Goal: Task Accomplishment & Management: Complete application form

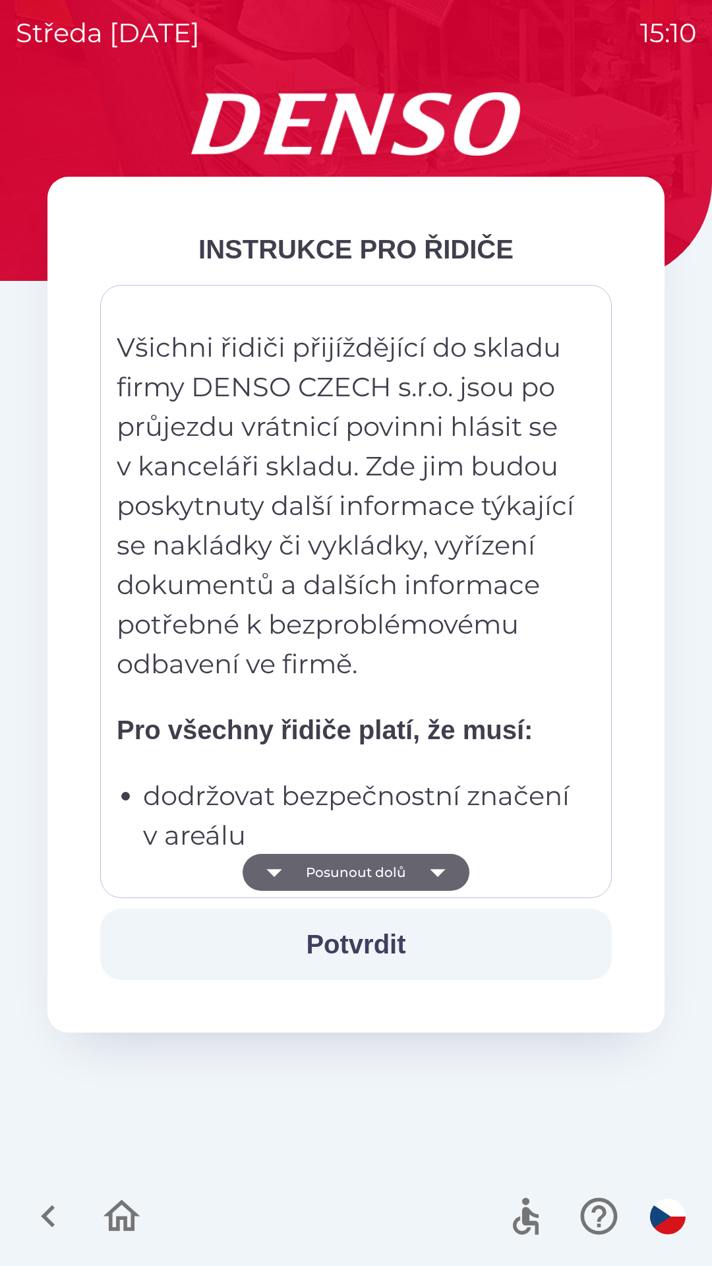
click at [364, 946] on button "Potvrdit" at bounding box center [356, 943] width 512 height 71
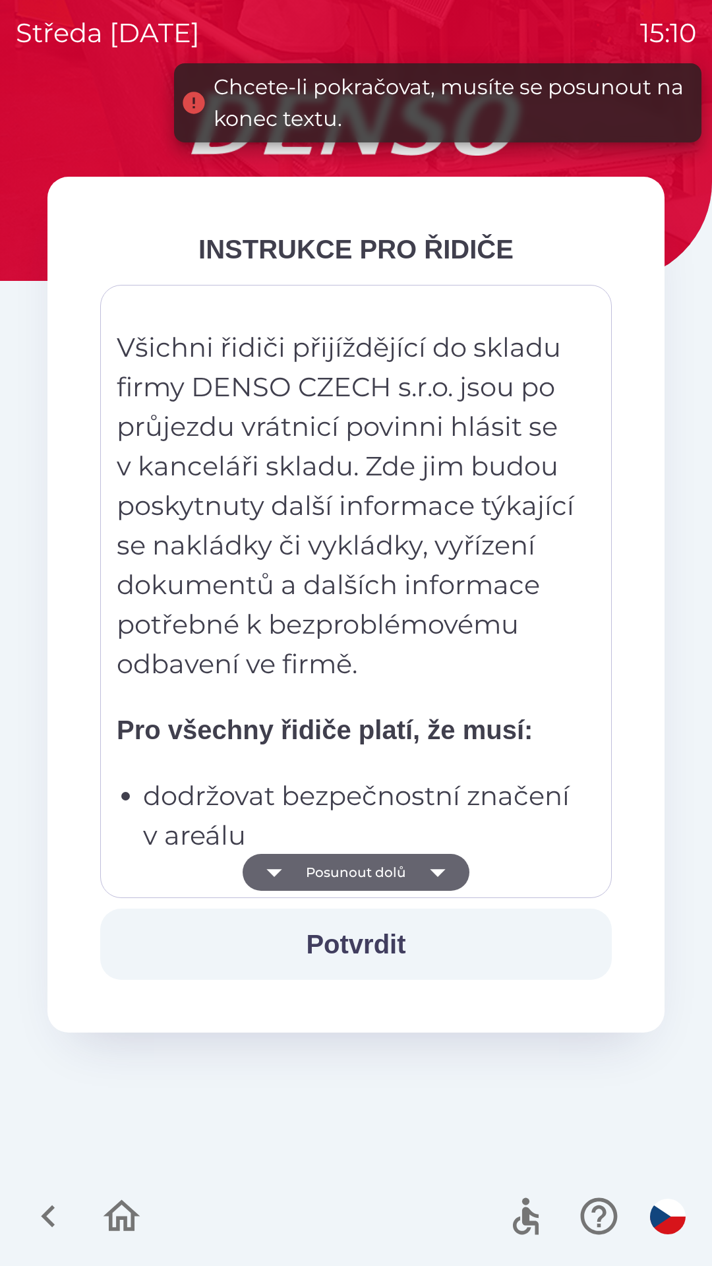
click at [664, 1228] on img "button" at bounding box center [668, 1217] width 36 height 36
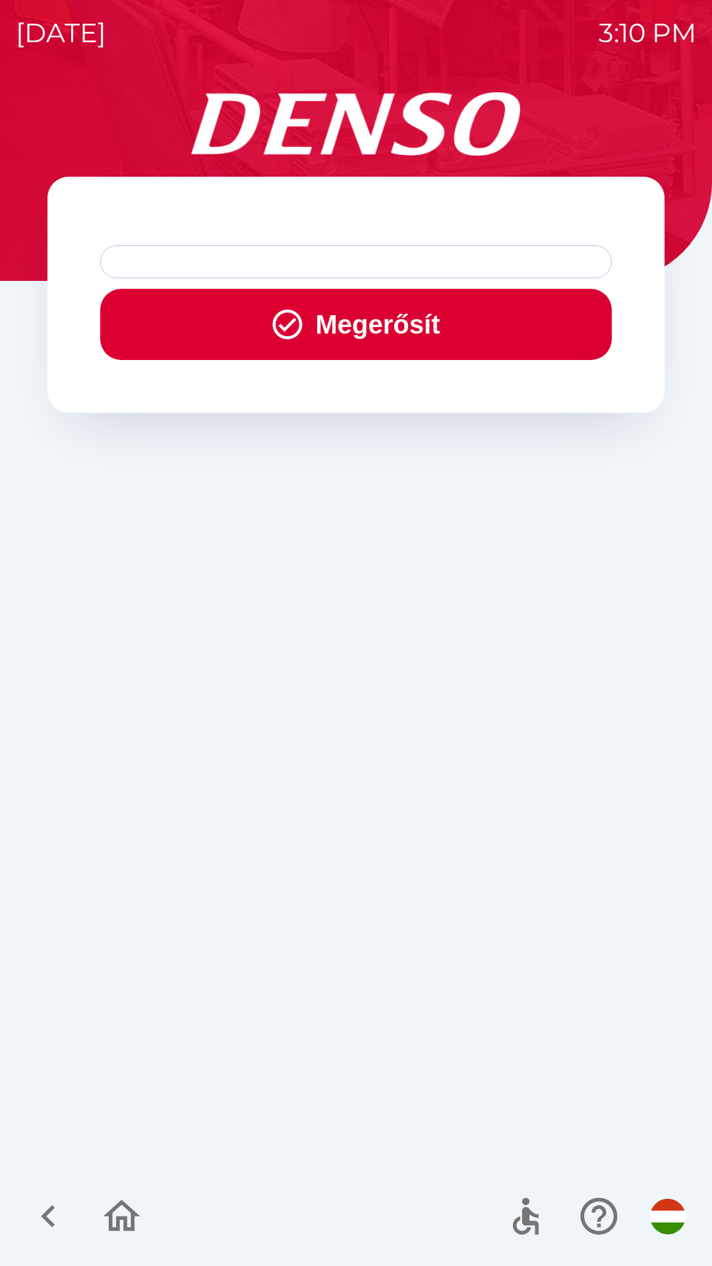
click at [395, 316] on button "Megerősít" at bounding box center [356, 324] width 512 height 71
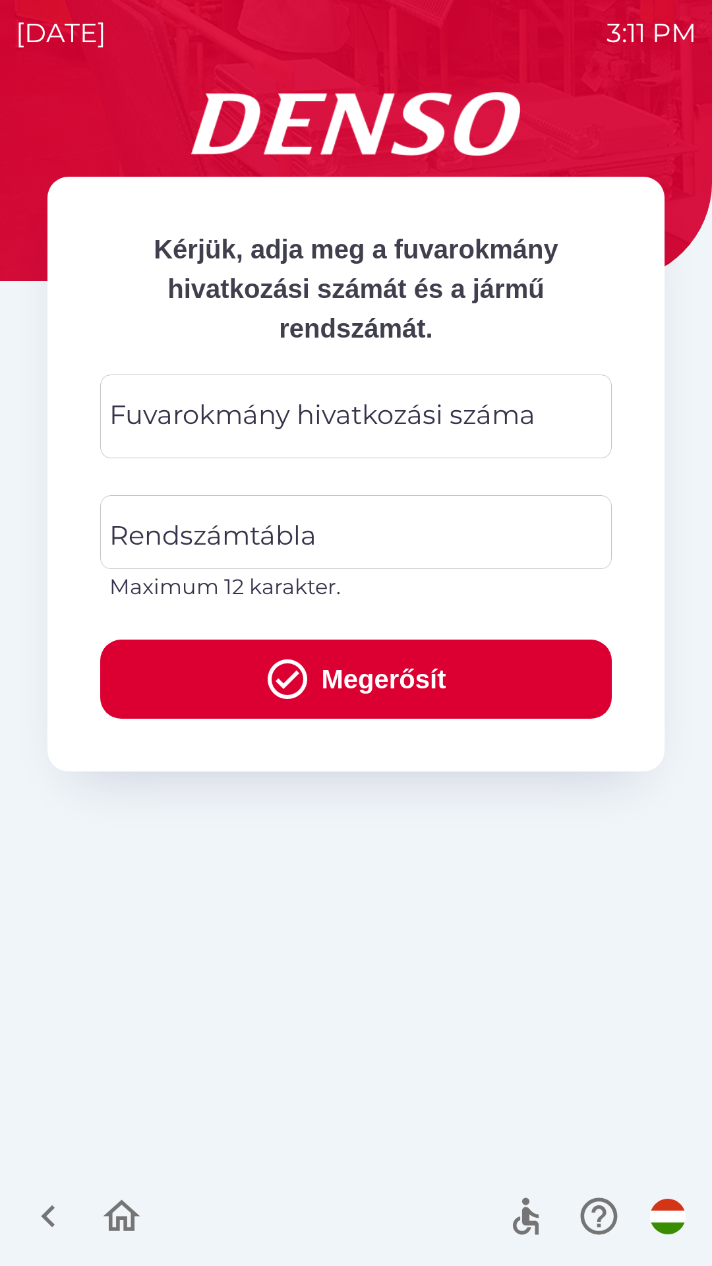
click at [262, 421] on div "Fuvarokmány hivatkozási száma Fuvarokmány hivatkozási száma" at bounding box center [356, 416] width 512 height 84
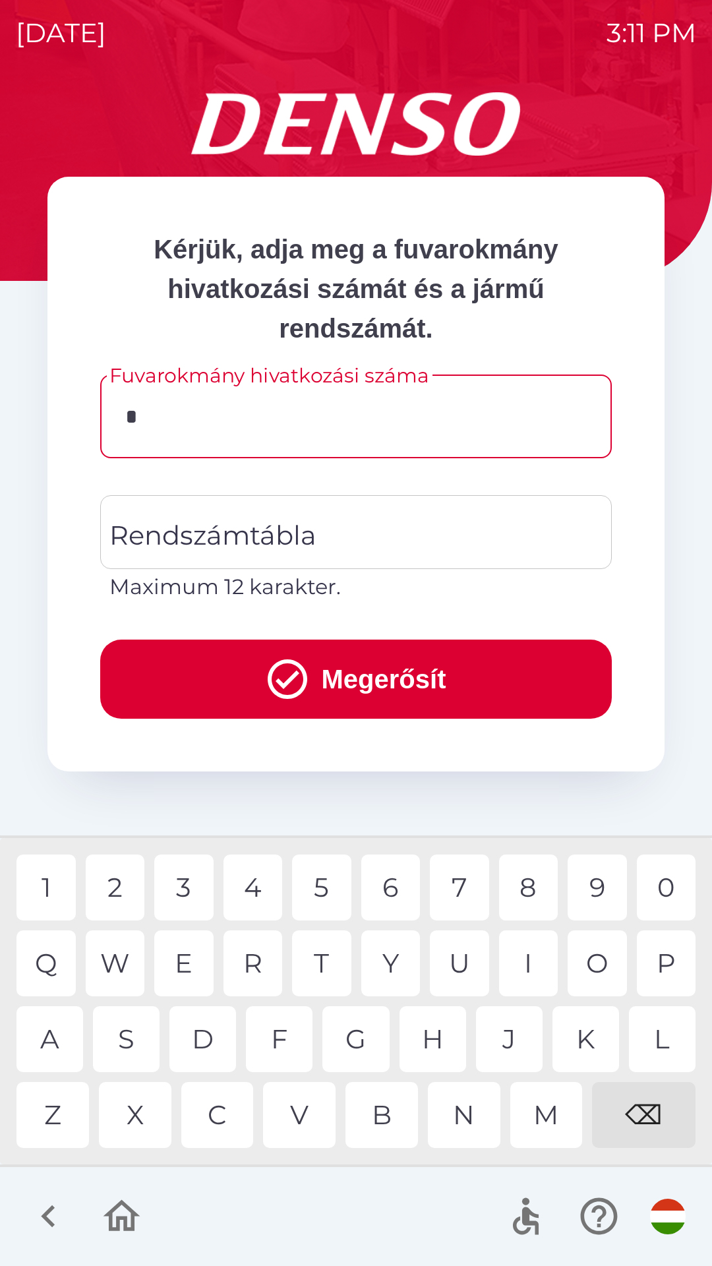
click at [224, 1123] on div "C" at bounding box center [217, 1115] width 73 height 66
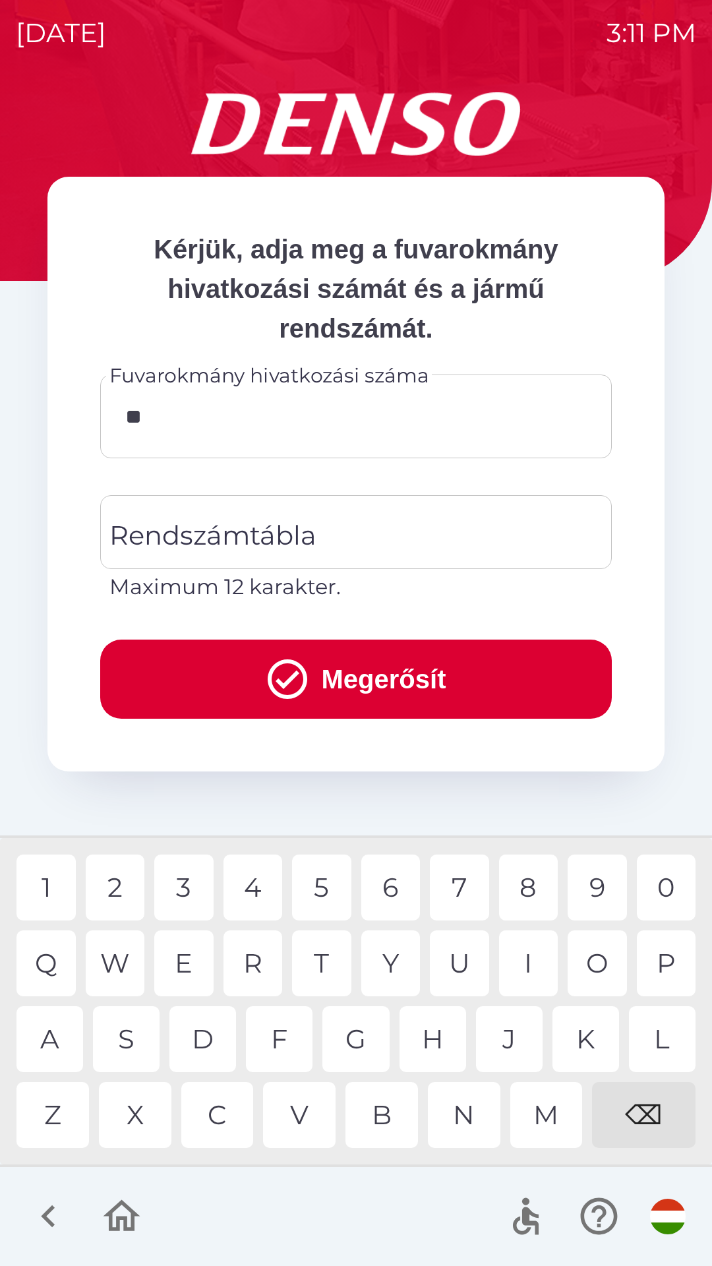
click at [224, 1116] on div "C" at bounding box center [217, 1115] width 73 height 66
click at [446, 1040] on div "H" at bounding box center [433, 1039] width 67 height 66
click at [324, 894] on div "5" at bounding box center [321, 887] width 59 height 66
click at [672, 894] on div "0" at bounding box center [666, 887] width 59 height 66
type input "*********"
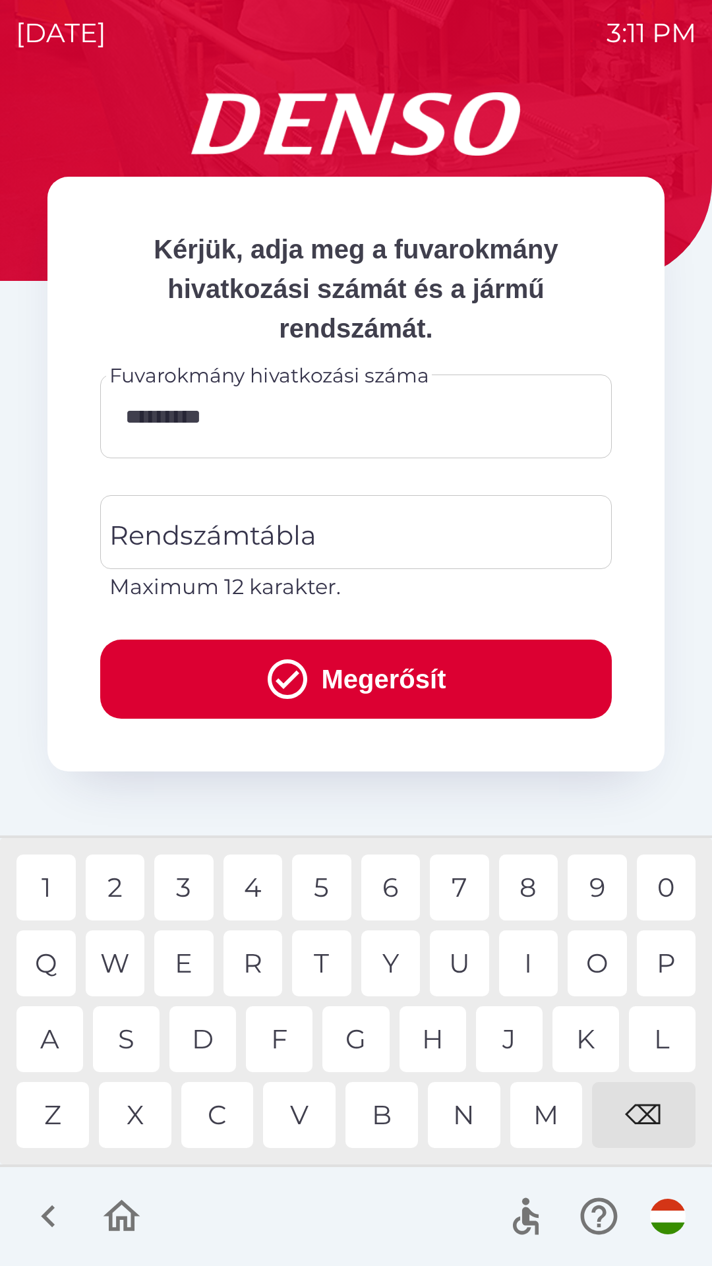
click at [249, 884] on div "4" at bounding box center [252, 887] width 59 height 66
click at [336, 539] on input "Rendszámtábla" at bounding box center [346, 532] width 480 height 62
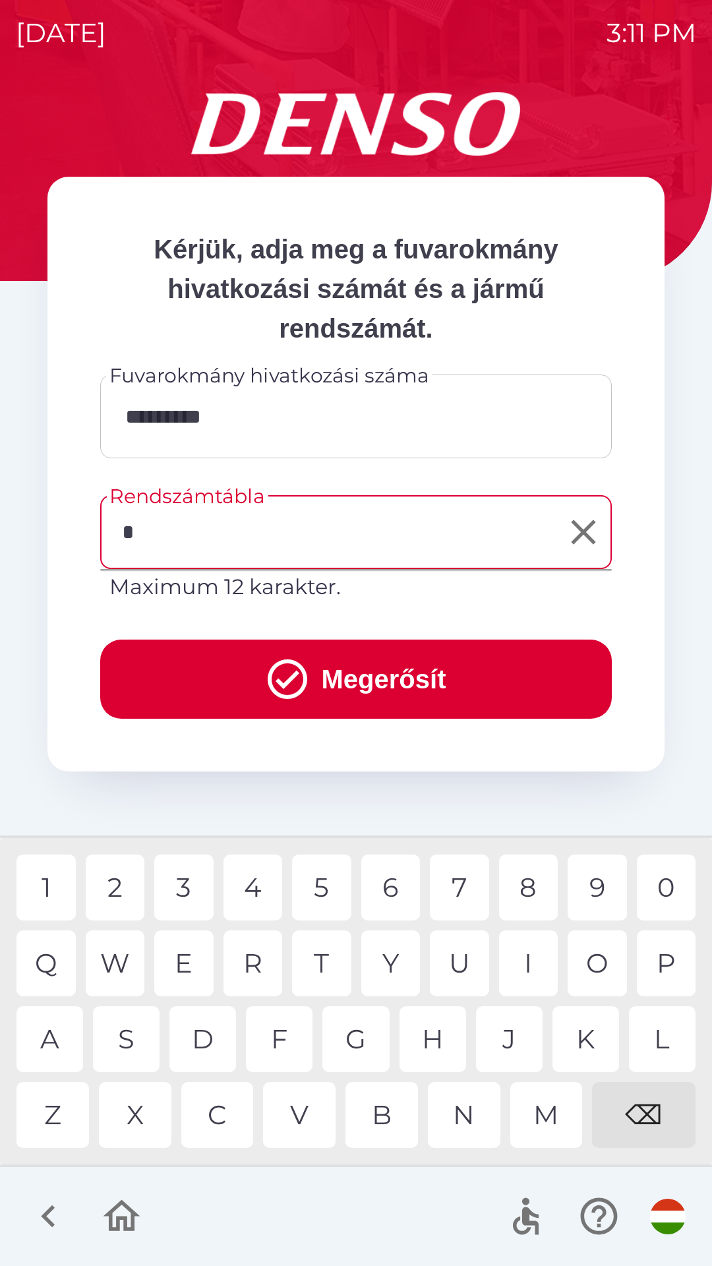
click at [674, 964] on div "P" at bounding box center [666, 963] width 59 height 66
click at [211, 1037] on div "D" at bounding box center [202, 1039] width 67 height 66
click at [531, 891] on div "8" at bounding box center [528, 887] width 59 height 66
type input "******"
click at [386, 679] on button "Megerősít" at bounding box center [356, 678] width 512 height 79
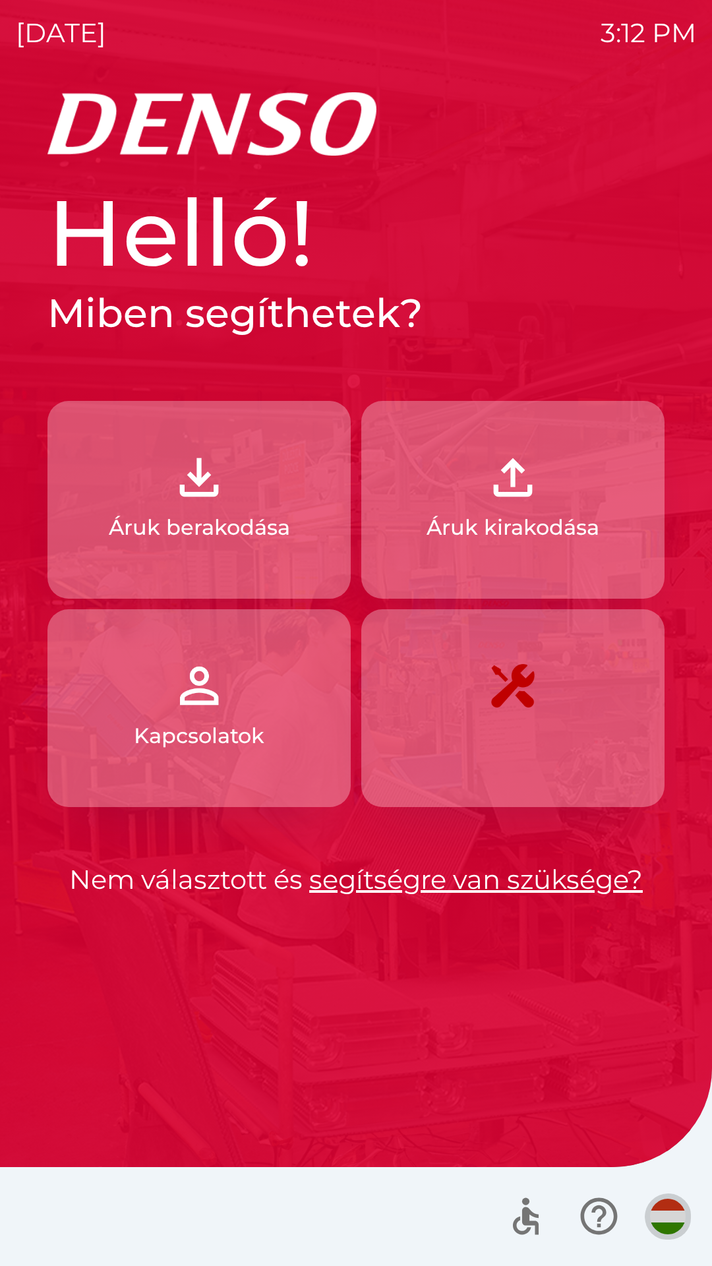
click at [668, 1230] on img "button" at bounding box center [668, 1217] width 36 height 36
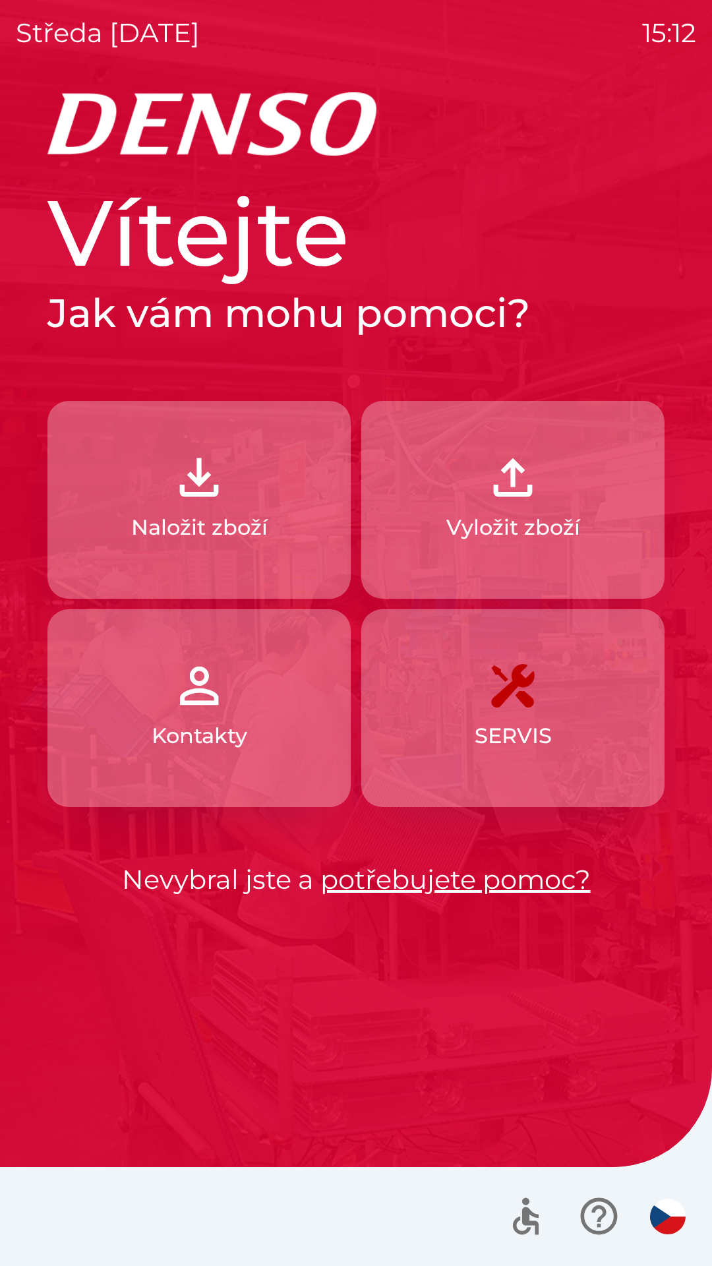
click at [251, 504] on button "Naložit zboží" at bounding box center [198, 500] width 303 height 198
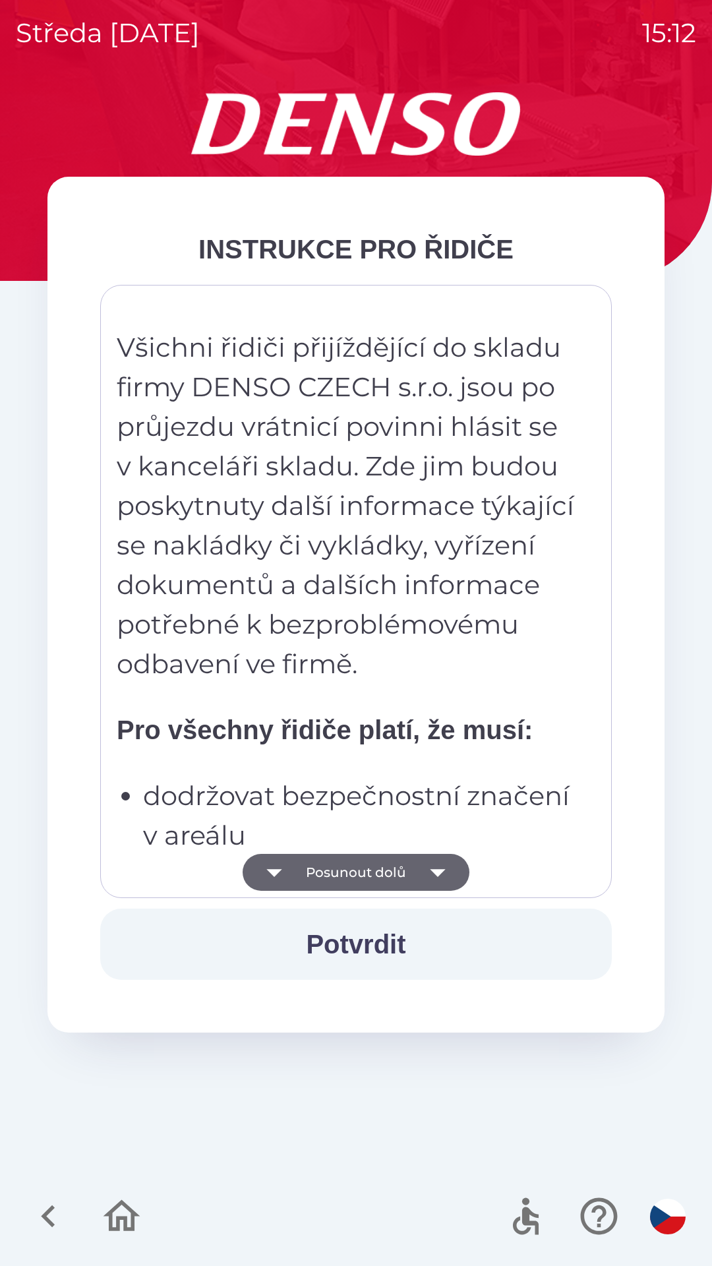
click at [403, 871] on button "Posunout dolů" at bounding box center [356, 872] width 227 height 37
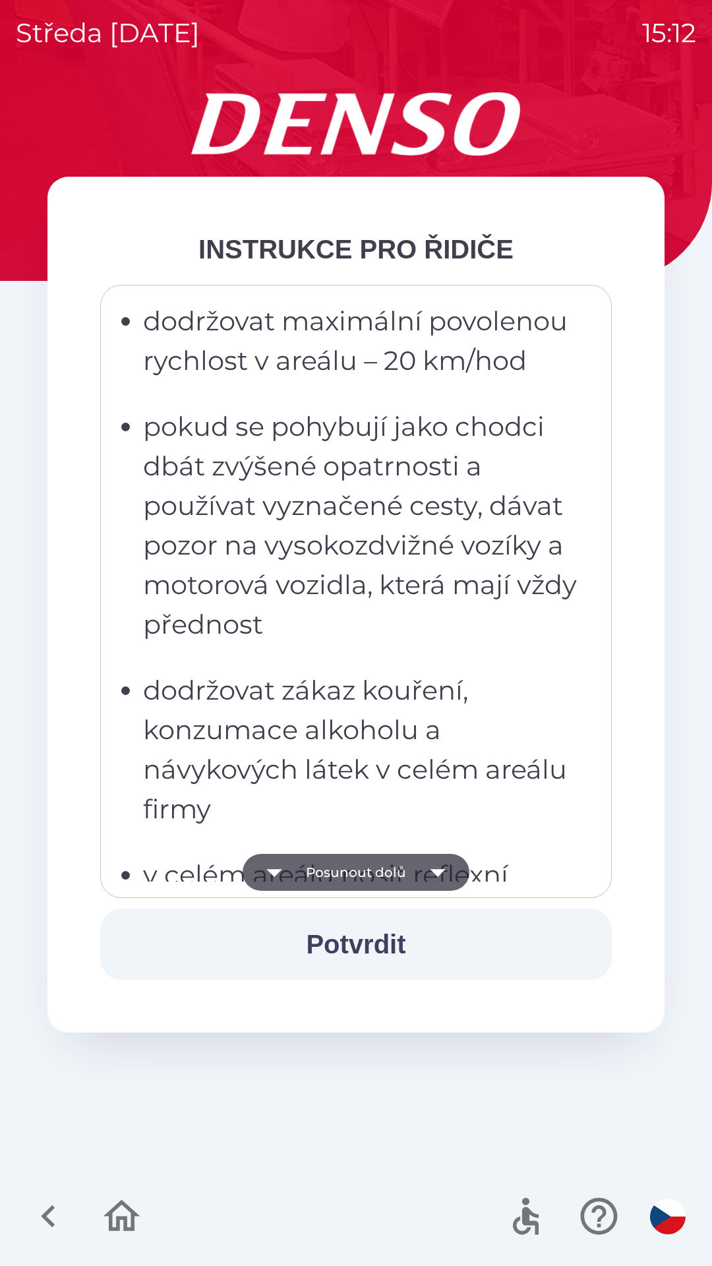
click at [431, 856] on icon "button" at bounding box center [437, 872] width 37 height 37
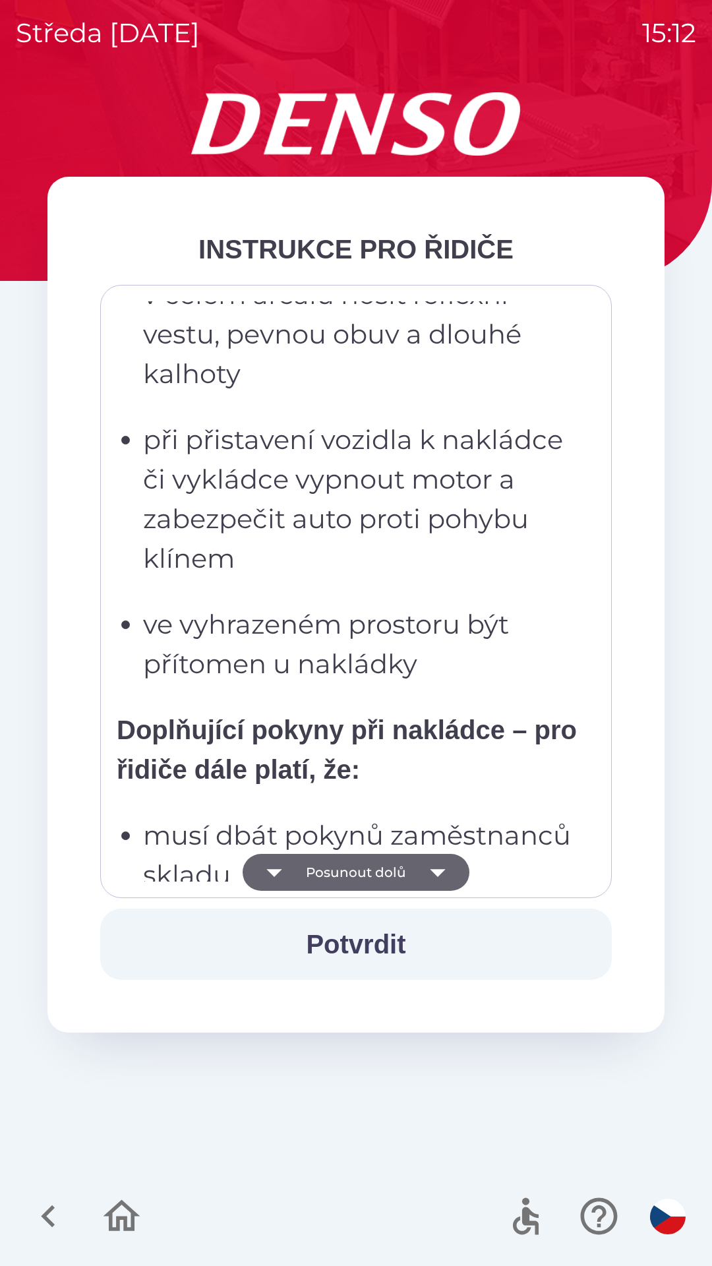
click at [435, 866] on icon "button" at bounding box center [437, 872] width 37 height 37
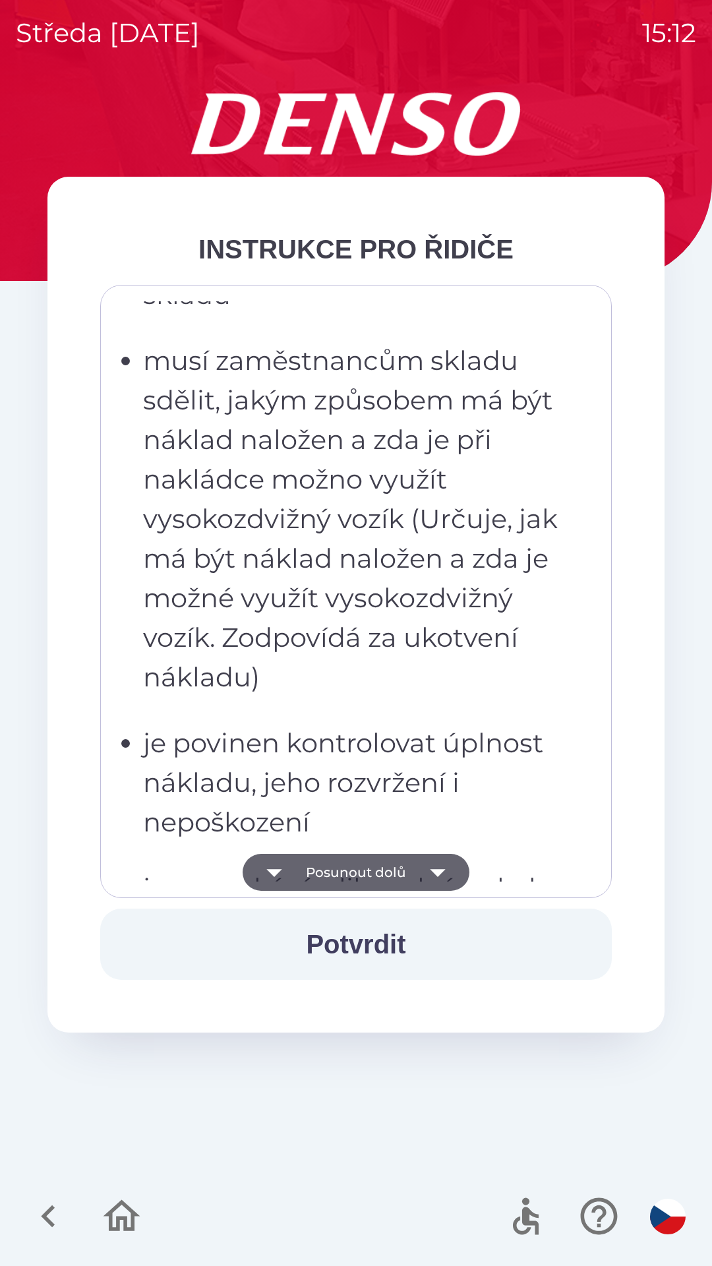
click at [427, 874] on icon "button" at bounding box center [437, 872] width 37 height 37
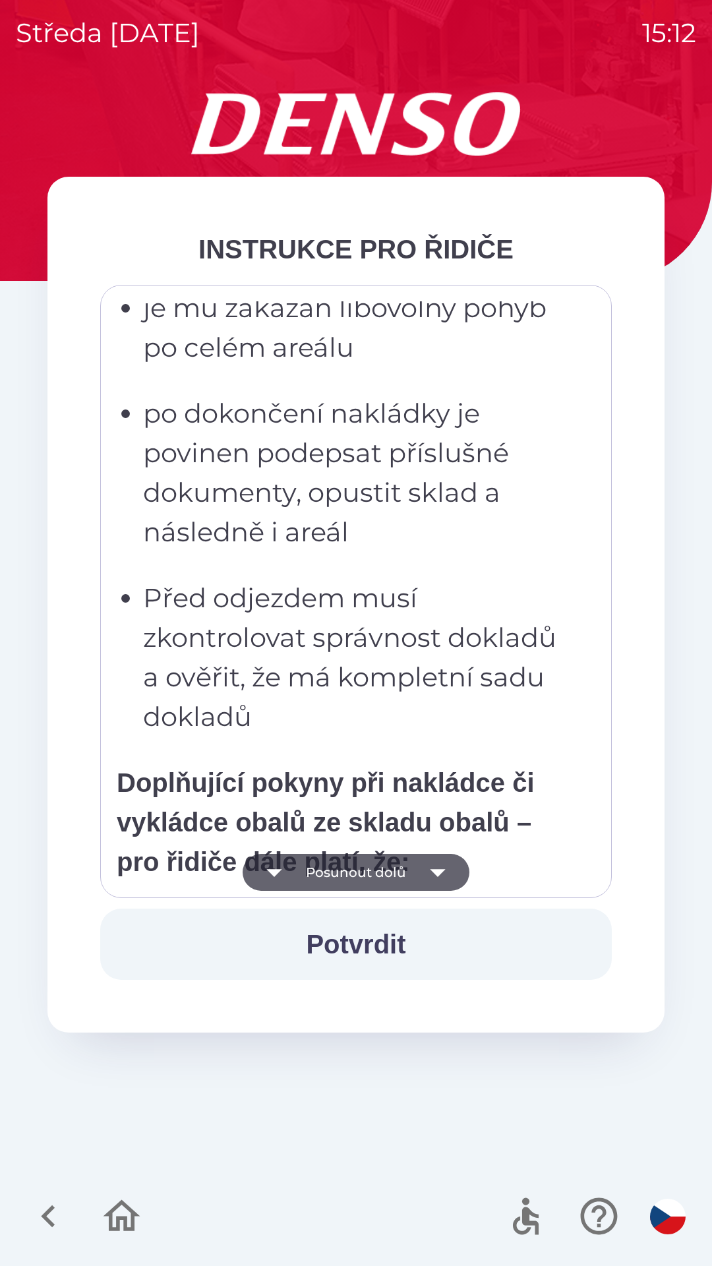
click at [433, 870] on icon "button" at bounding box center [437, 873] width 15 height 8
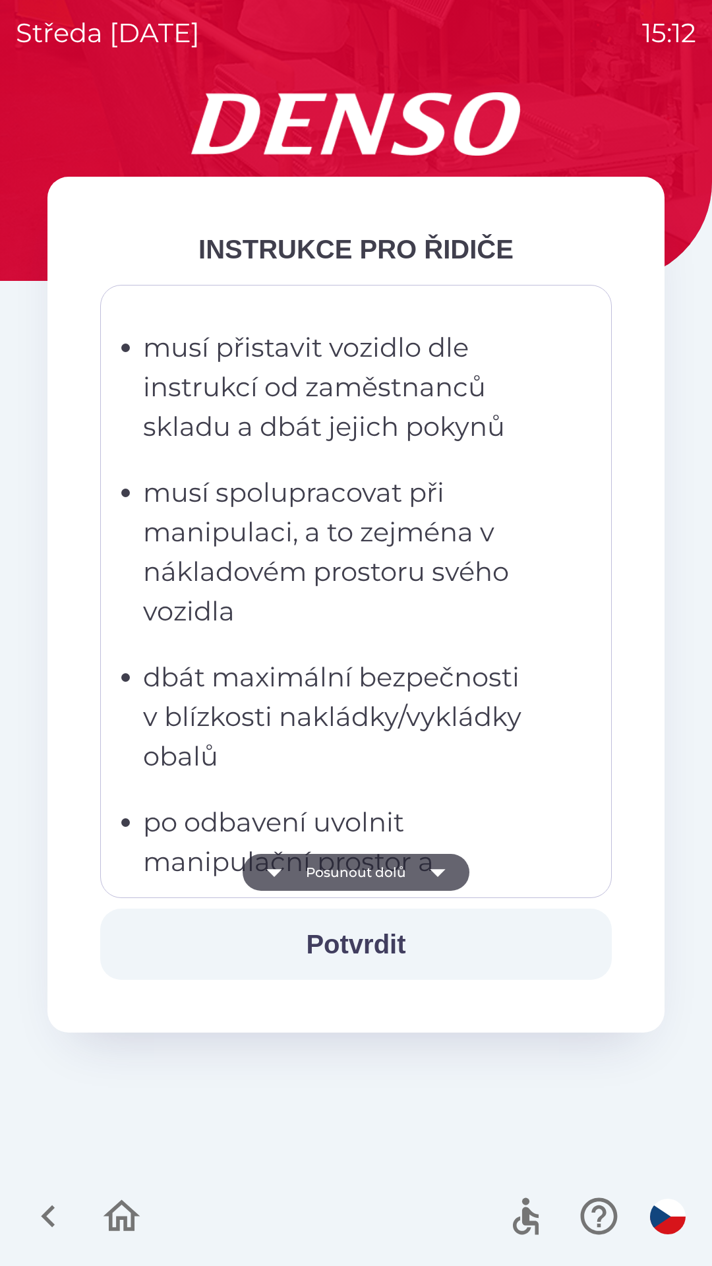
click at [432, 869] on icon "button" at bounding box center [437, 872] width 37 height 37
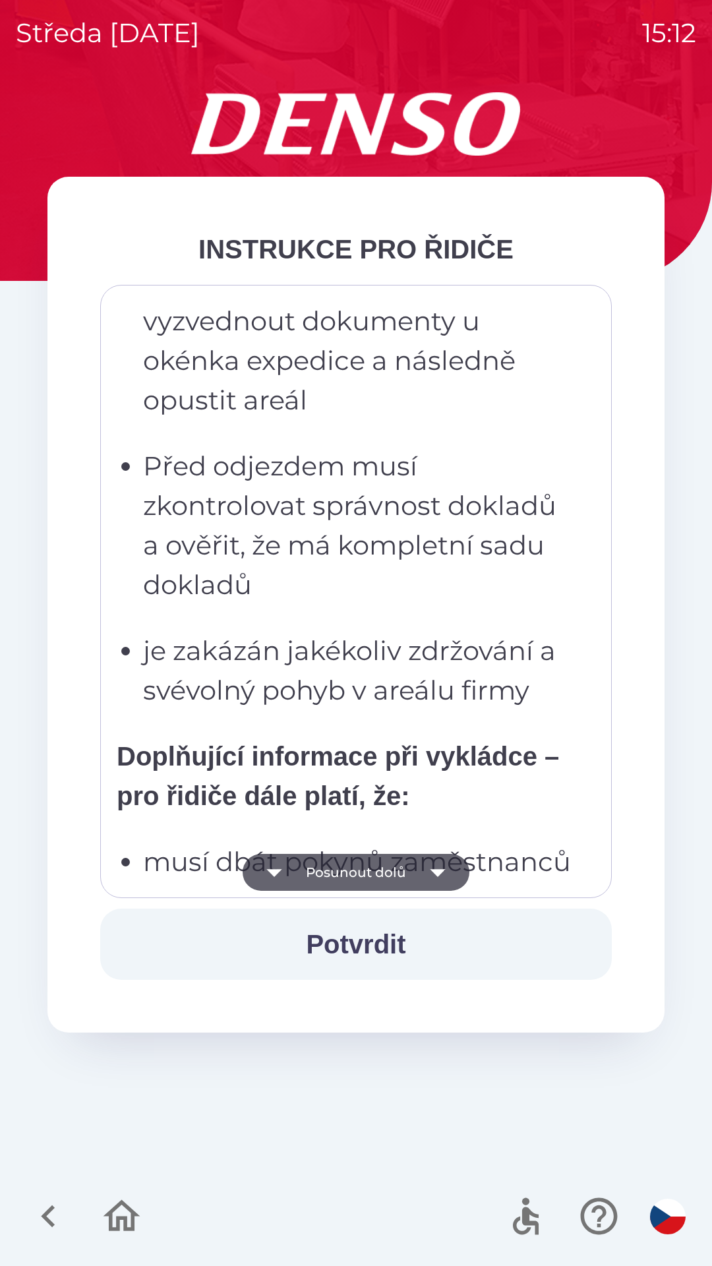
click at [432, 869] on icon "button" at bounding box center [437, 872] width 37 height 37
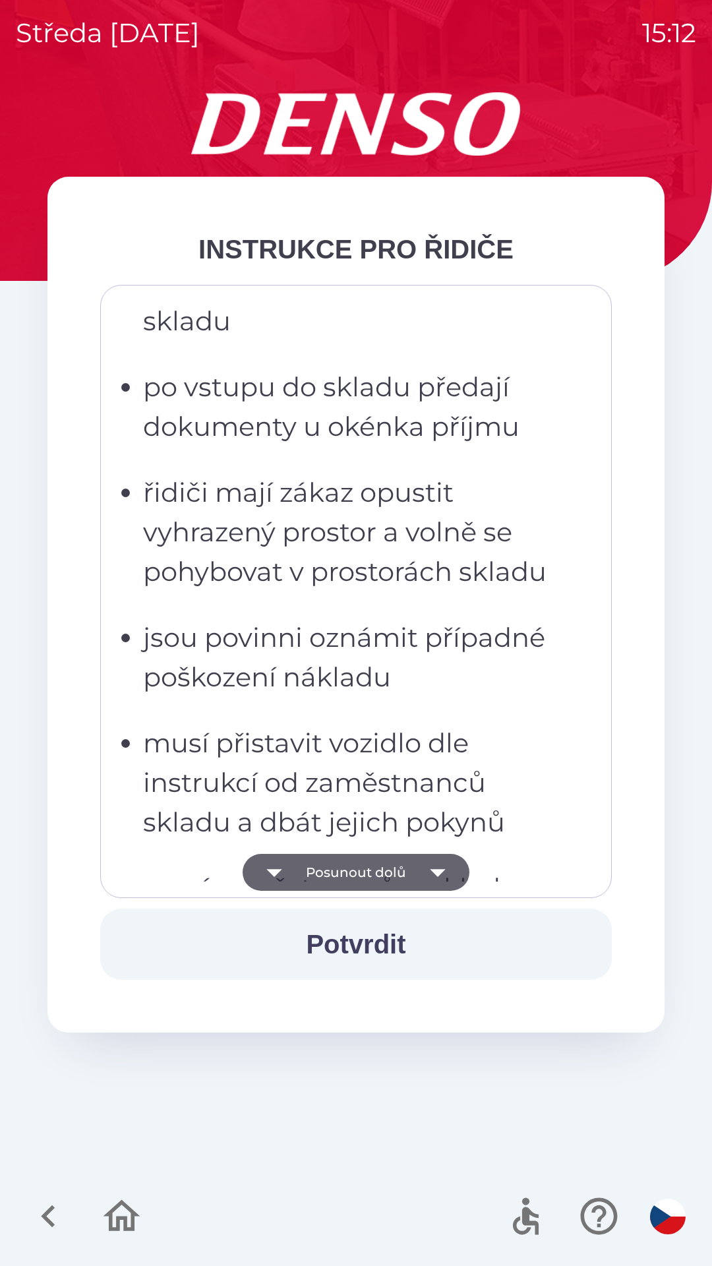
click at [438, 871] on icon "button" at bounding box center [437, 873] width 15 height 8
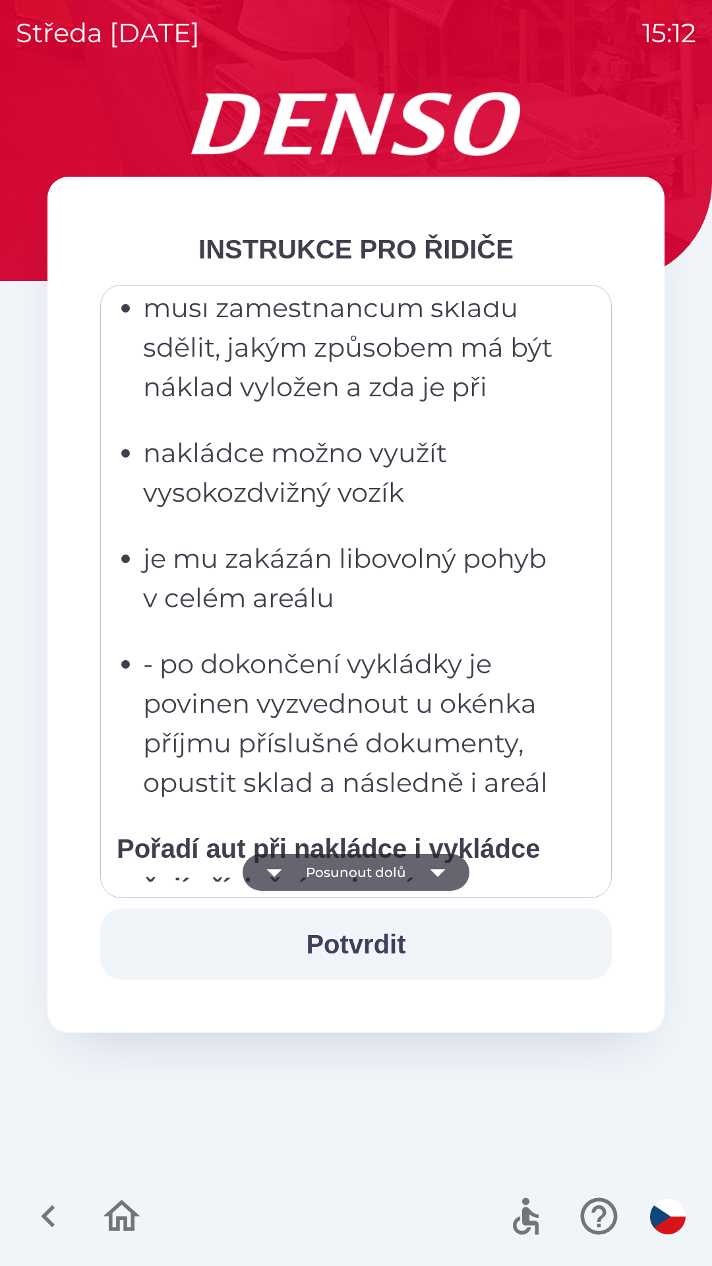
click at [439, 871] on icon "button" at bounding box center [437, 873] width 15 height 8
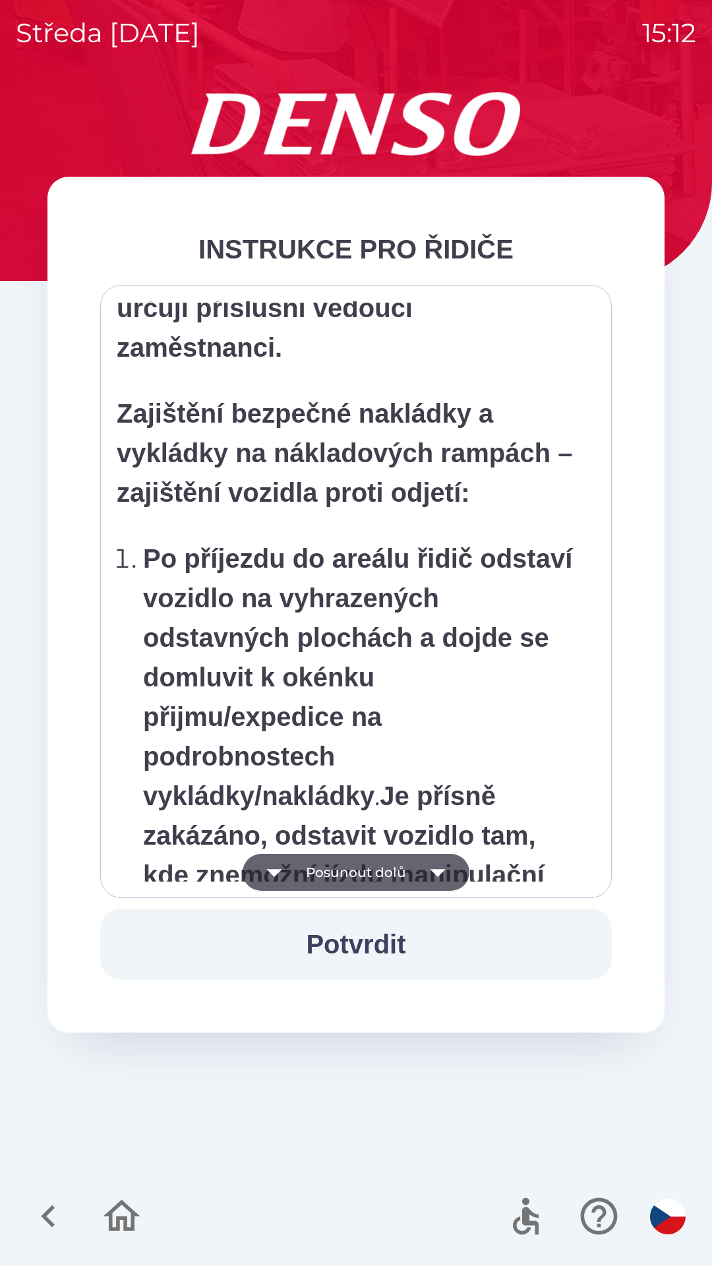
click at [439, 866] on icon "button" at bounding box center [437, 872] width 37 height 37
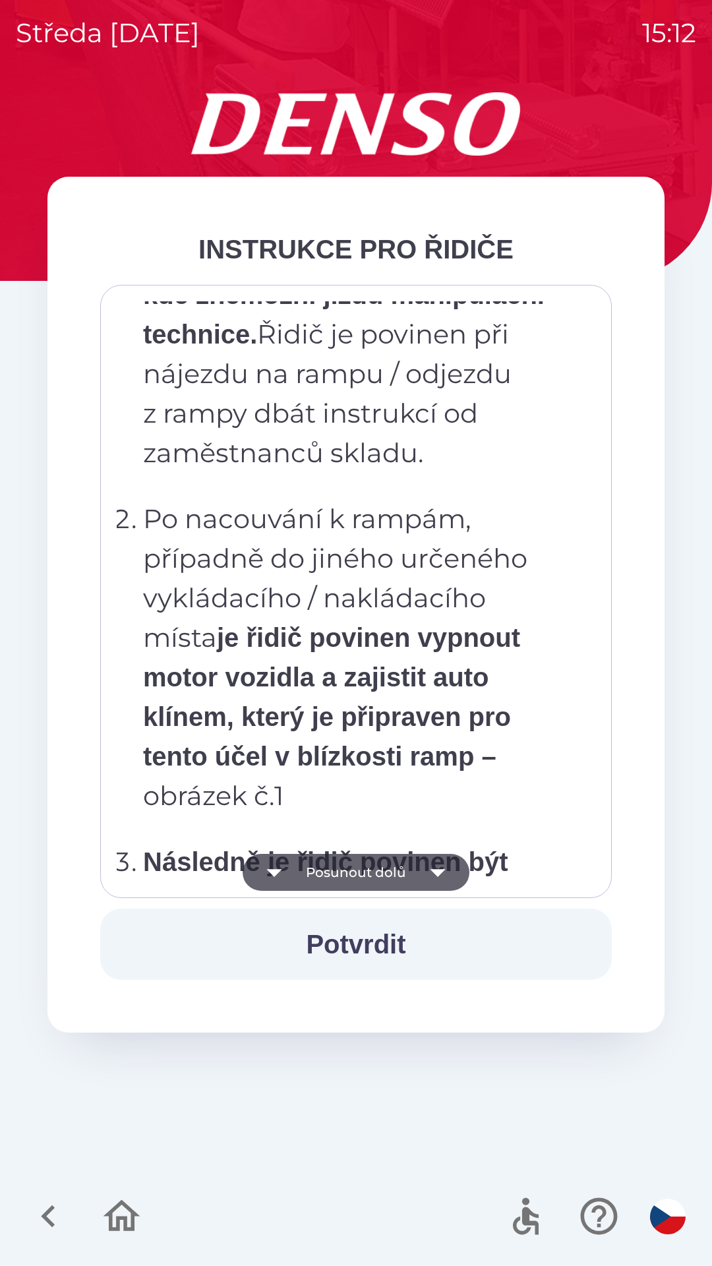
click at [438, 866] on icon "button" at bounding box center [437, 872] width 37 height 37
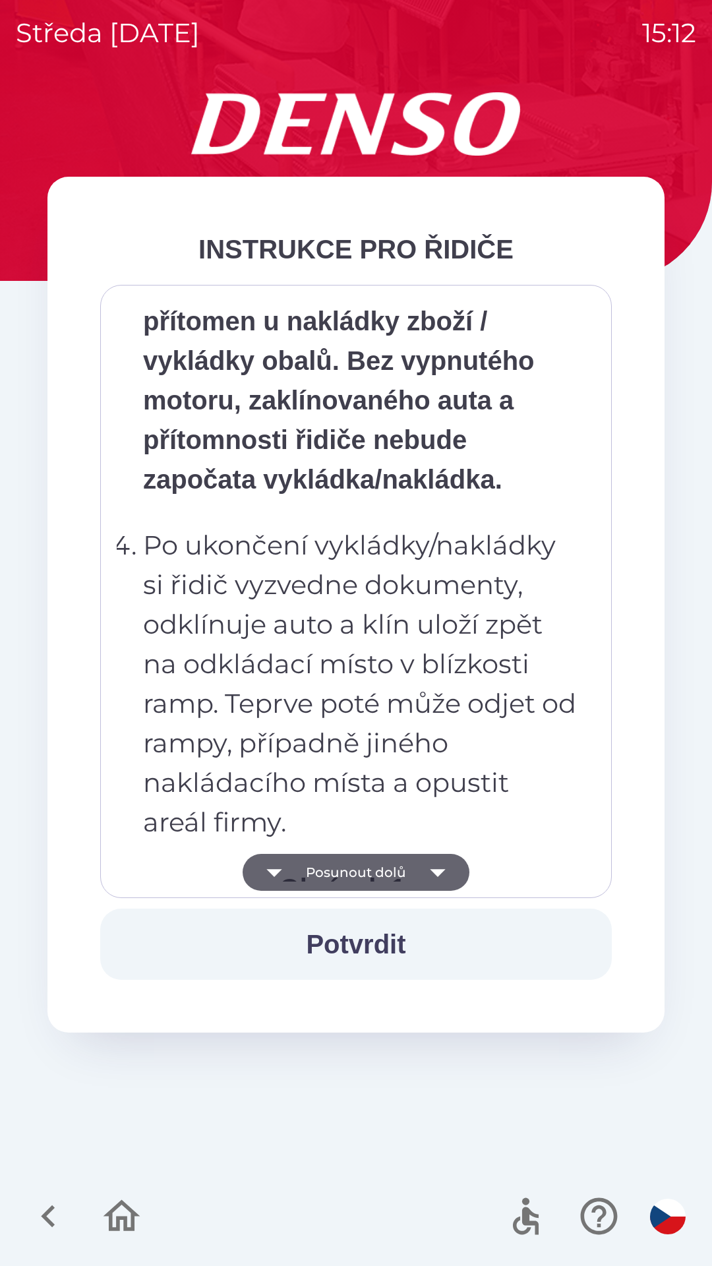
click at [436, 870] on icon "button" at bounding box center [437, 873] width 15 height 8
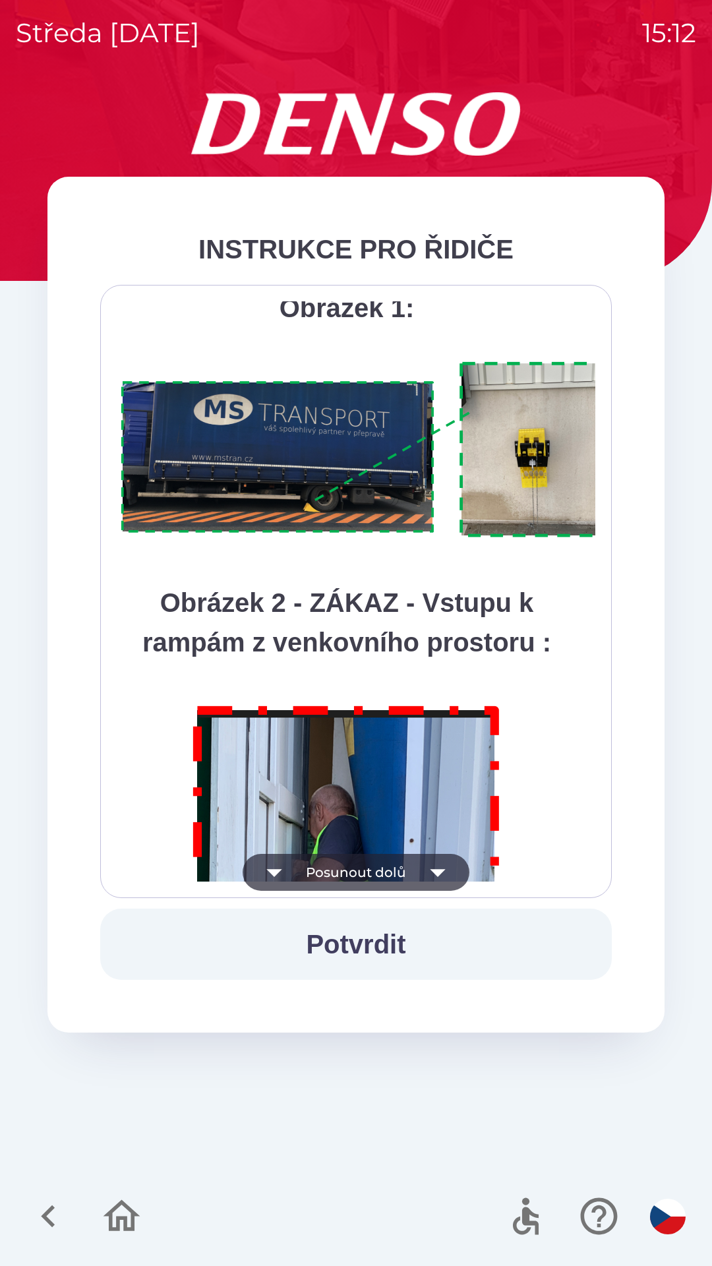
click at [446, 870] on icon "button" at bounding box center [437, 872] width 37 height 37
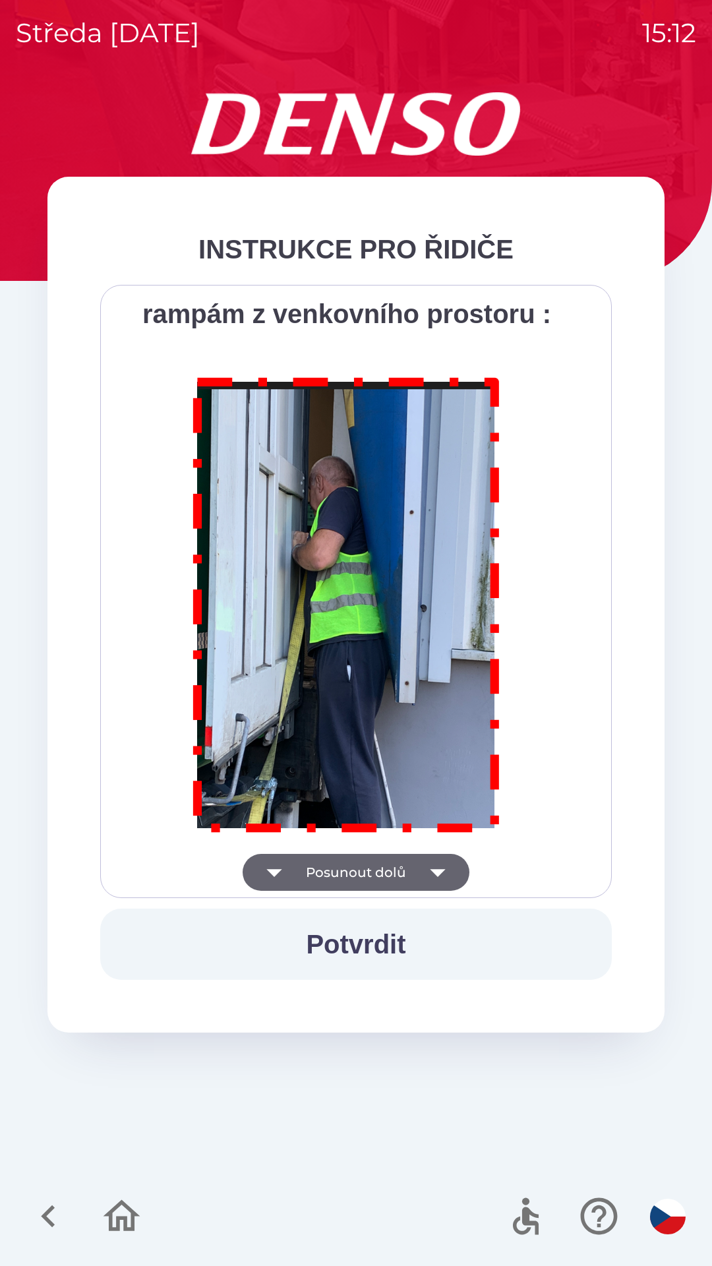
click at [442, 889] on div "Všichni řidiči přijíždějící do skladu firmy DENSO CZECH s.r.o. jsou po průjezdu…" at bounding box center [356, 591] width 512 height 613
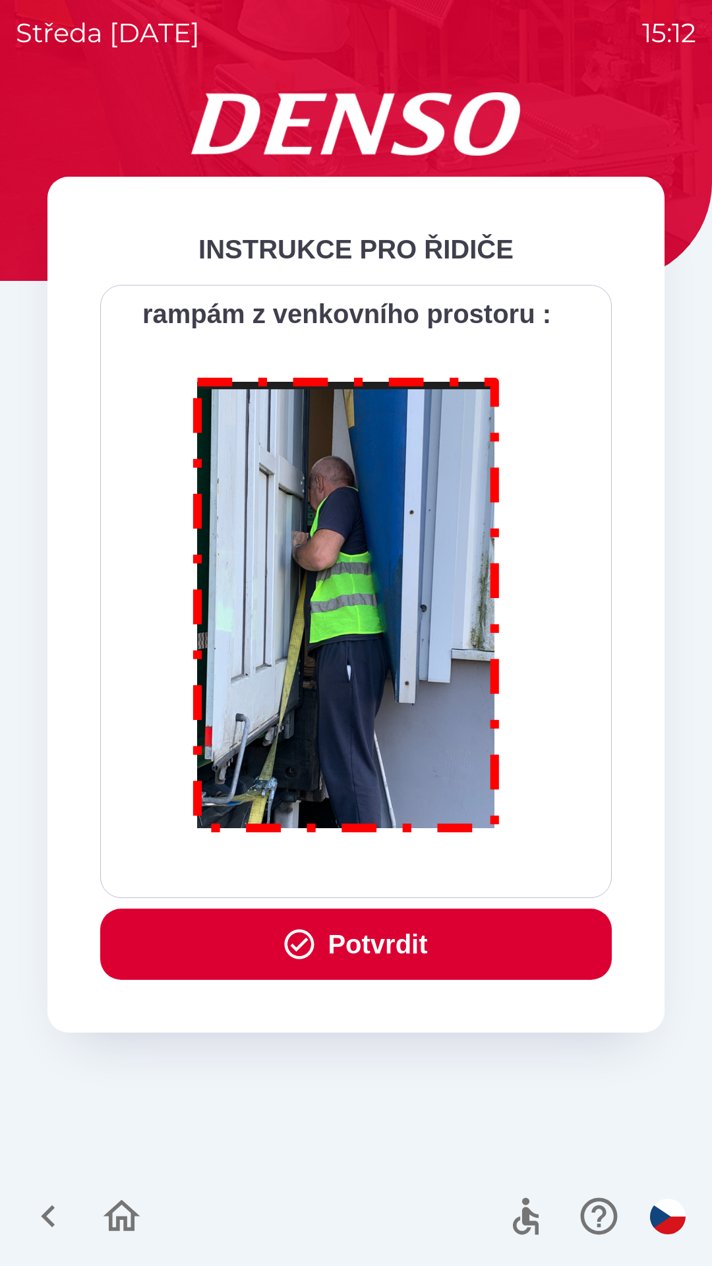
click at [435, 874] on div "Všichni řidiči přijíždějící do skladu firmy DENSO CZECH s.r.o. jsou po průjezdu…" at bounding box center [356, 591] width 479 height 580
click at [429, 932] on button "Potvrdit" at bounding box center [356, 943] width 512 height 71
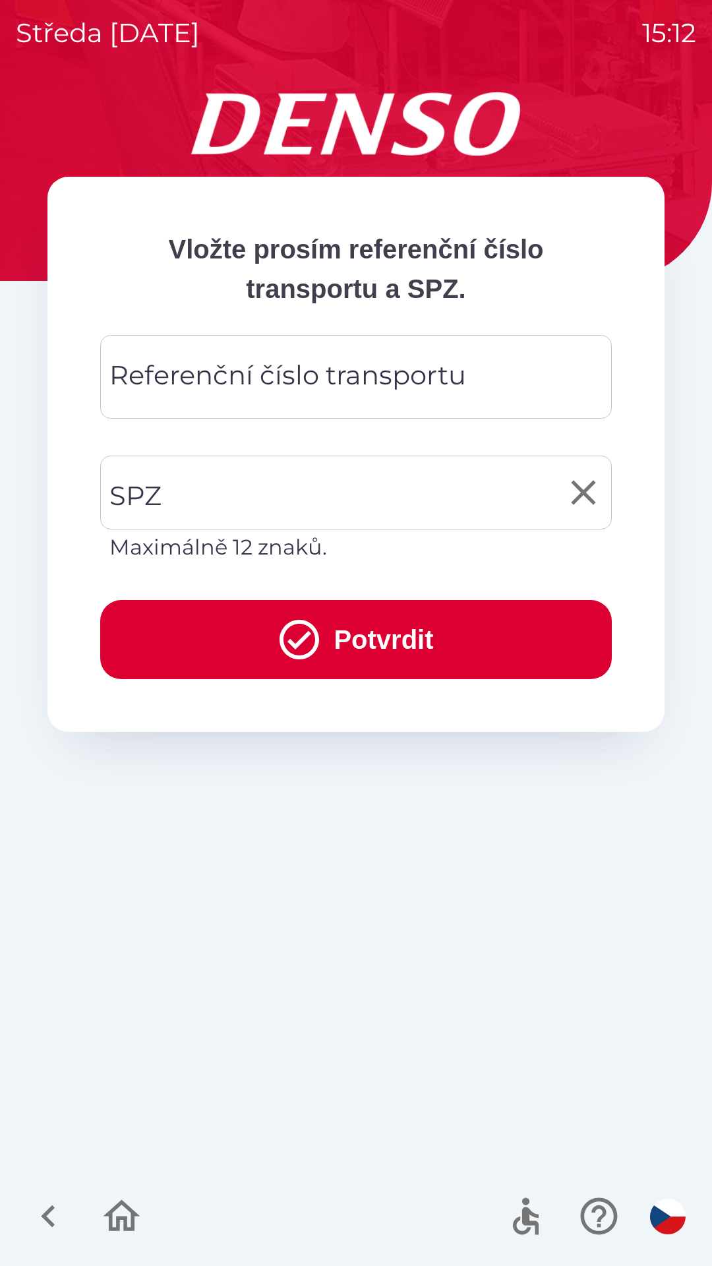
click at [293, 488] on input "SPZ" at bounding box center [346, 492] width 480 height 62
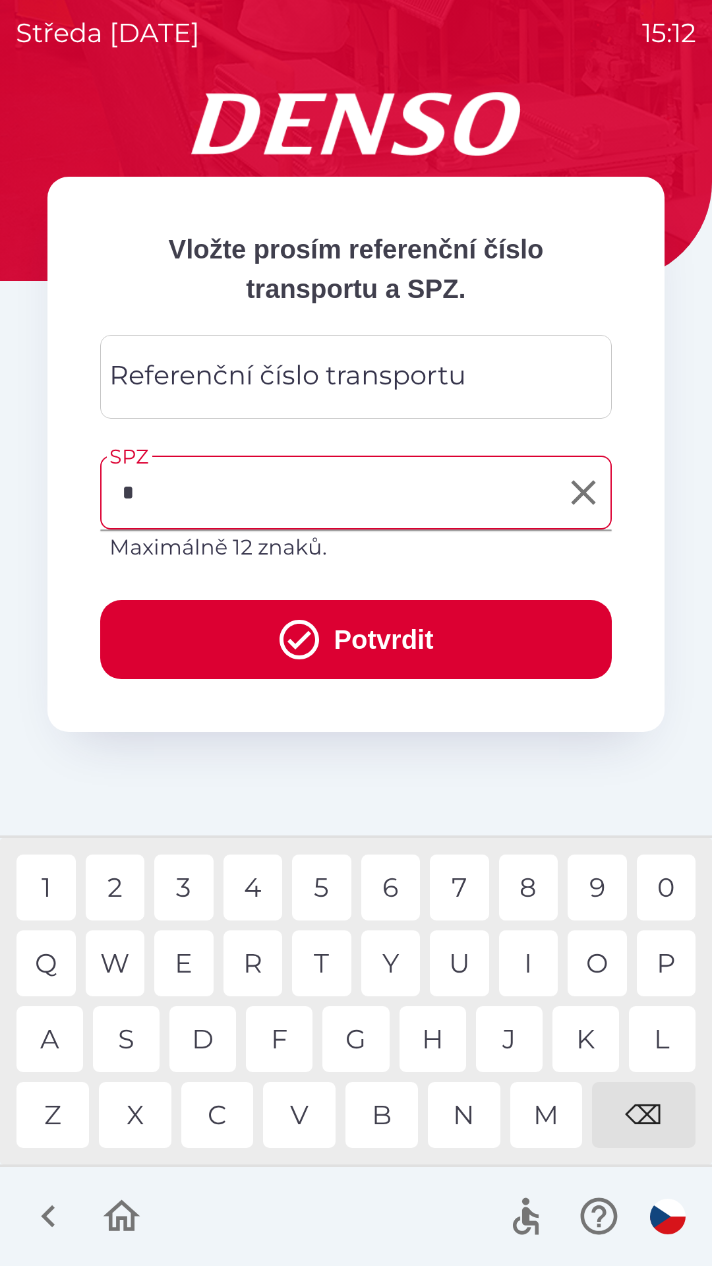
click at [392, 885] on div "6" at bounding box center [390, 887] width 59 height 66
click at [463, 959] on div "U" at bounding box center [459, 963] width 59 height 66
click at [51, 882] on div "1" at bounding box center [45, 887] width 59 height 66
type input "*******"
click at [289, 376] on div "Referenční číslo transportu Referenční číslo transportu" at bounding box center [356, 377] width 512 height 84
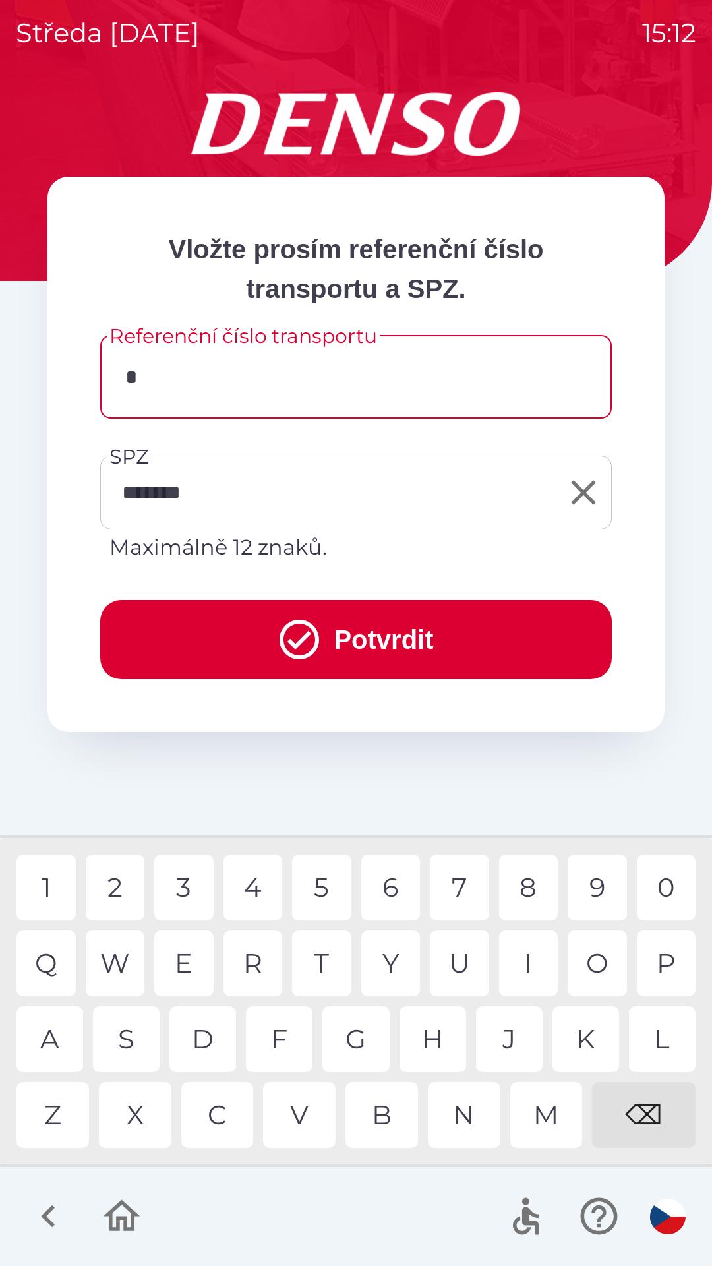
click at [51, 885] on div "1" at bounding box center [45, 887] width 59 height 66
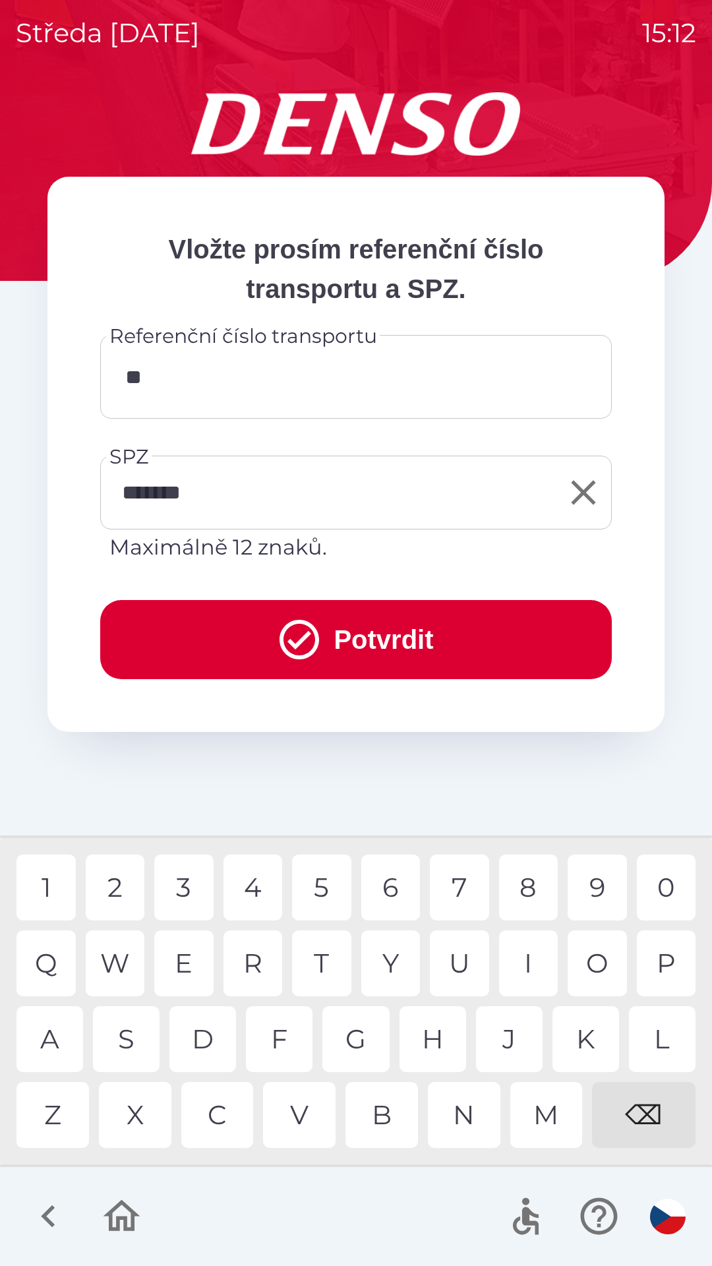
click at [672, 874] on div "0" at bounding box center [666, 887] width 59 height 66
click at [669, 885] on div "0" at bounding box center [666, 887] width 59 height 66
click at [187, 887] on div "3" at bounding box center [183, 887] width 59 height 66
click at [185, 879] on div "3" at bounding box center [183, 887] width 59 height 66
type input "*******"
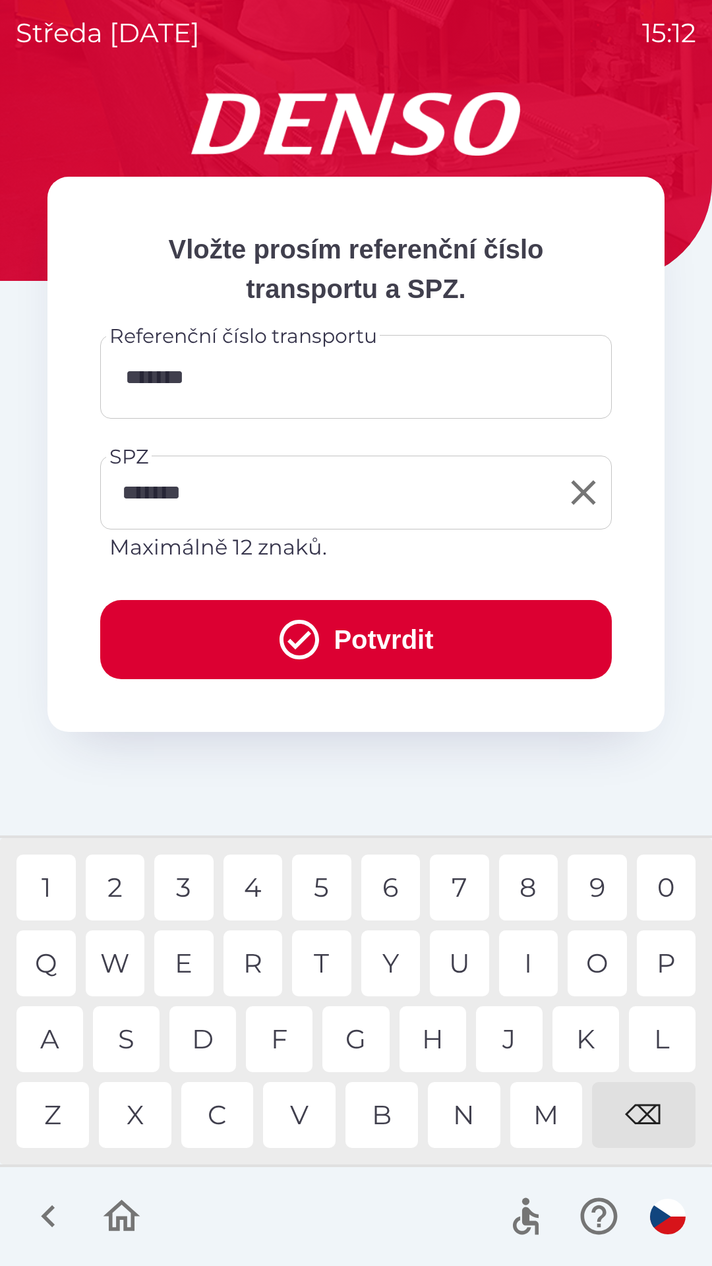
click at [436, 643] on button "Potvrdit" at bounding box center [356, 639] width 512 height 79
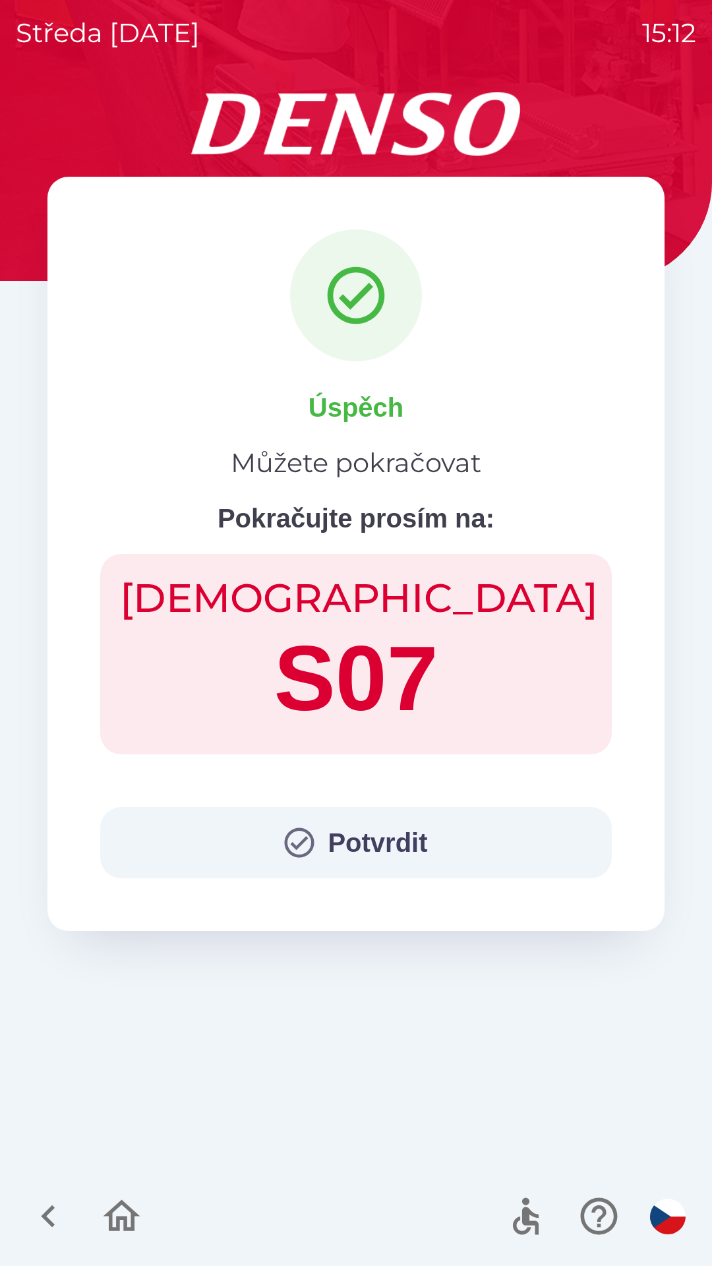
click at [358, 834] on button "Potvrdit" at bounding box center [356, 842] width 512 height 71
